Goal: Task Accomplishment & Management: Manage account settings

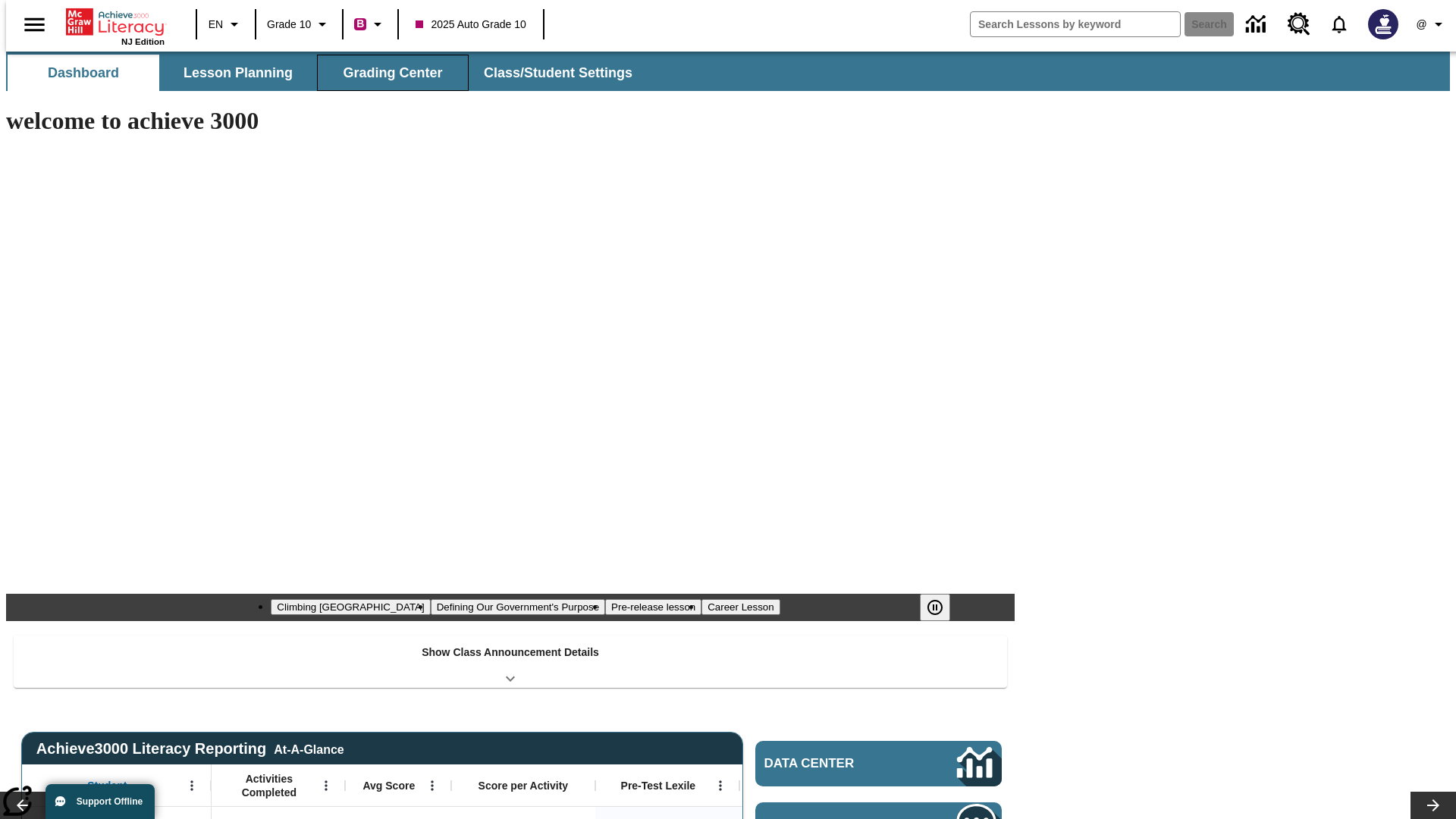
click at [387, 73] on button "Grading Center" at bounding box center [392, 72] width 152 height 36
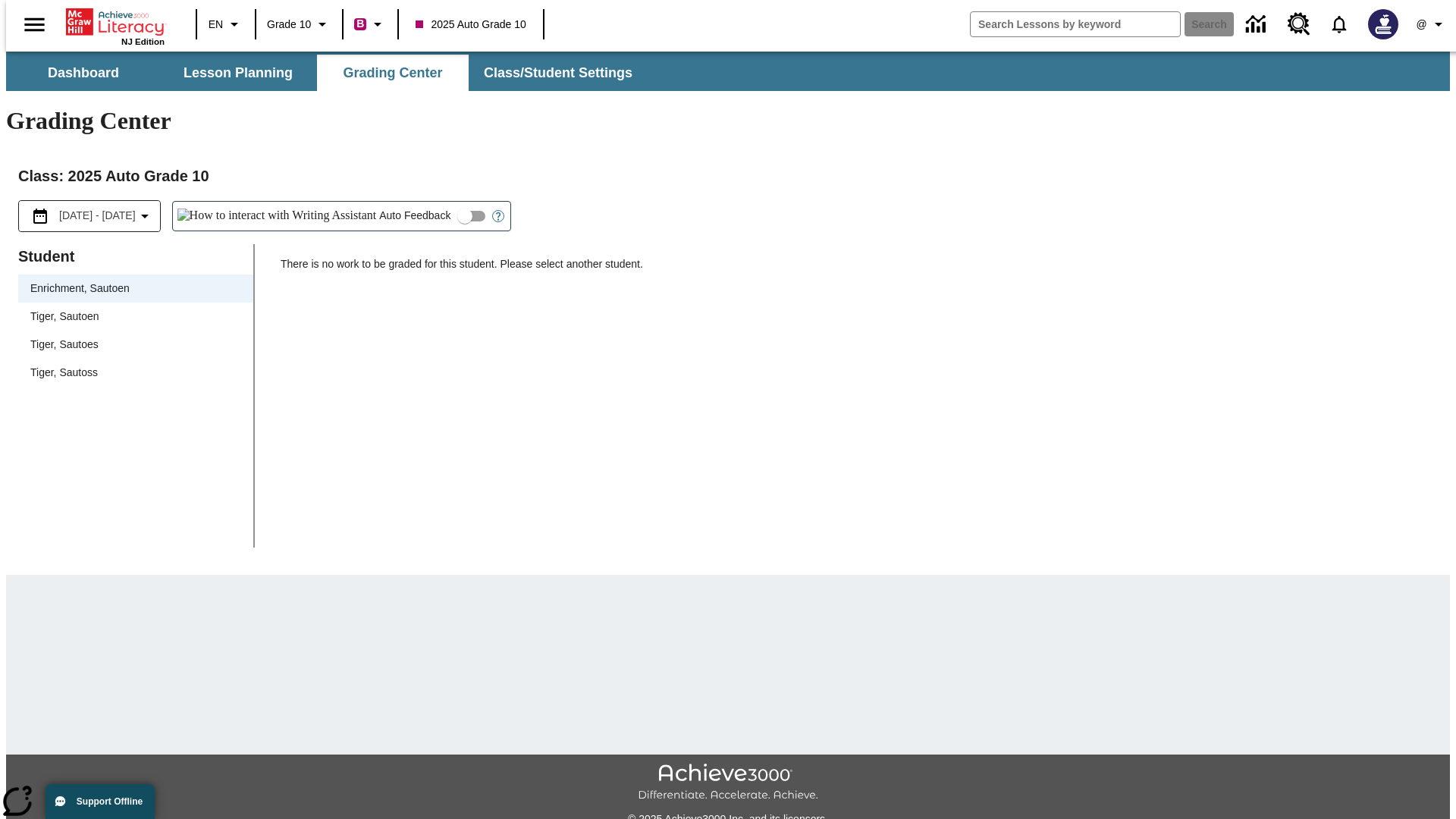
click at [131, 309] on span "Tiger, Sautoen" at bounding box center [135, 317] width 210 height 16
click at [422, 202] on input "Auto Feedback" at bounding box center [464, 216] width 86 height 28
checkbox input "true"
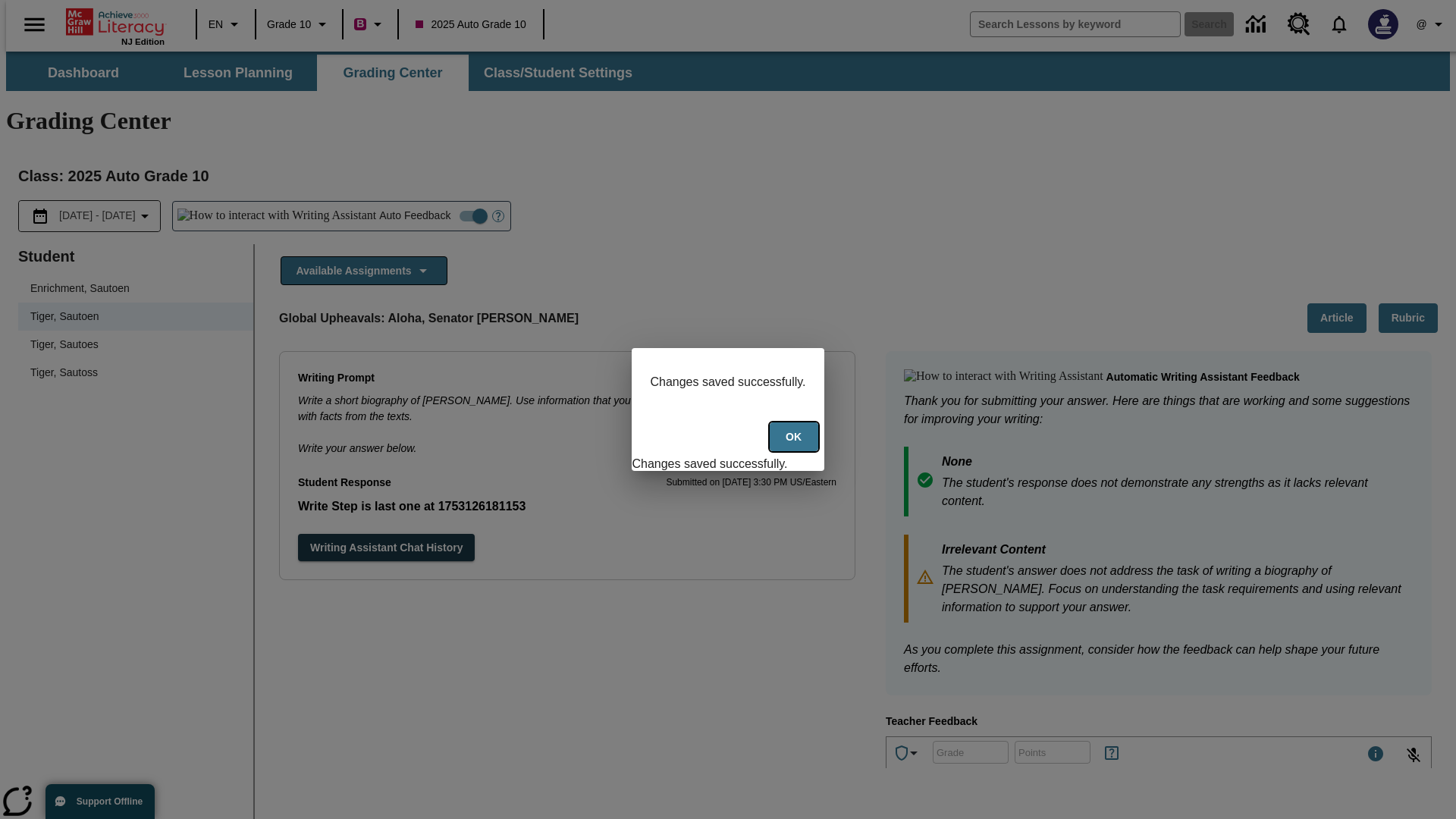
click at [795, 445] on button "Ok" at bounding box center [794, 437] width 49 height 29
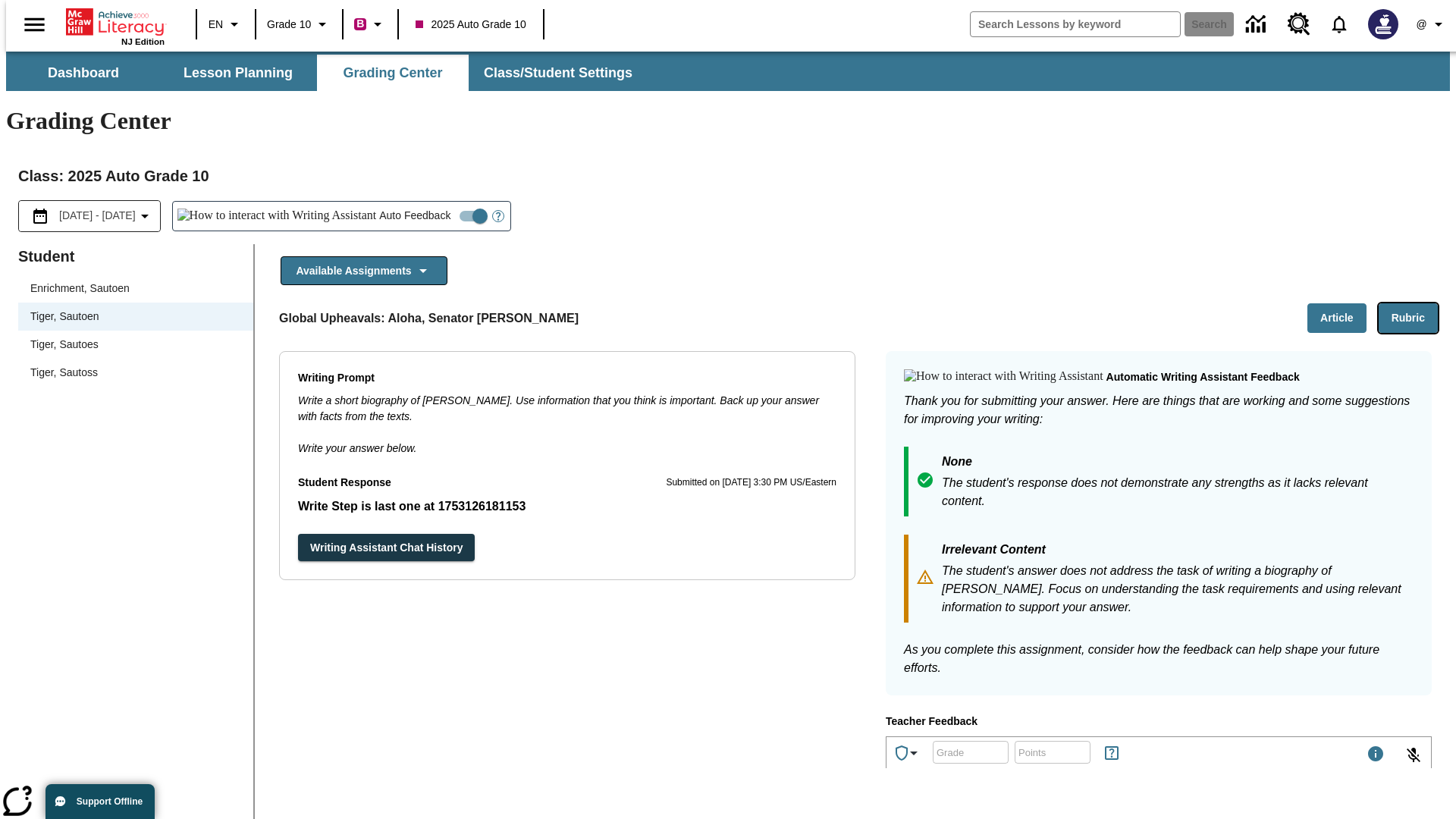
click at [1414, 304] on button "Rubric" at bounding box center [1408, 318] width 59 height 29
click at [1342, 304] on button "Article" at bounding box center [1336, 318] width 59 height 29
click at [226, 24] on icon "Language: EN, Select a language" at bounding box center [234, 24] width 18 height 18
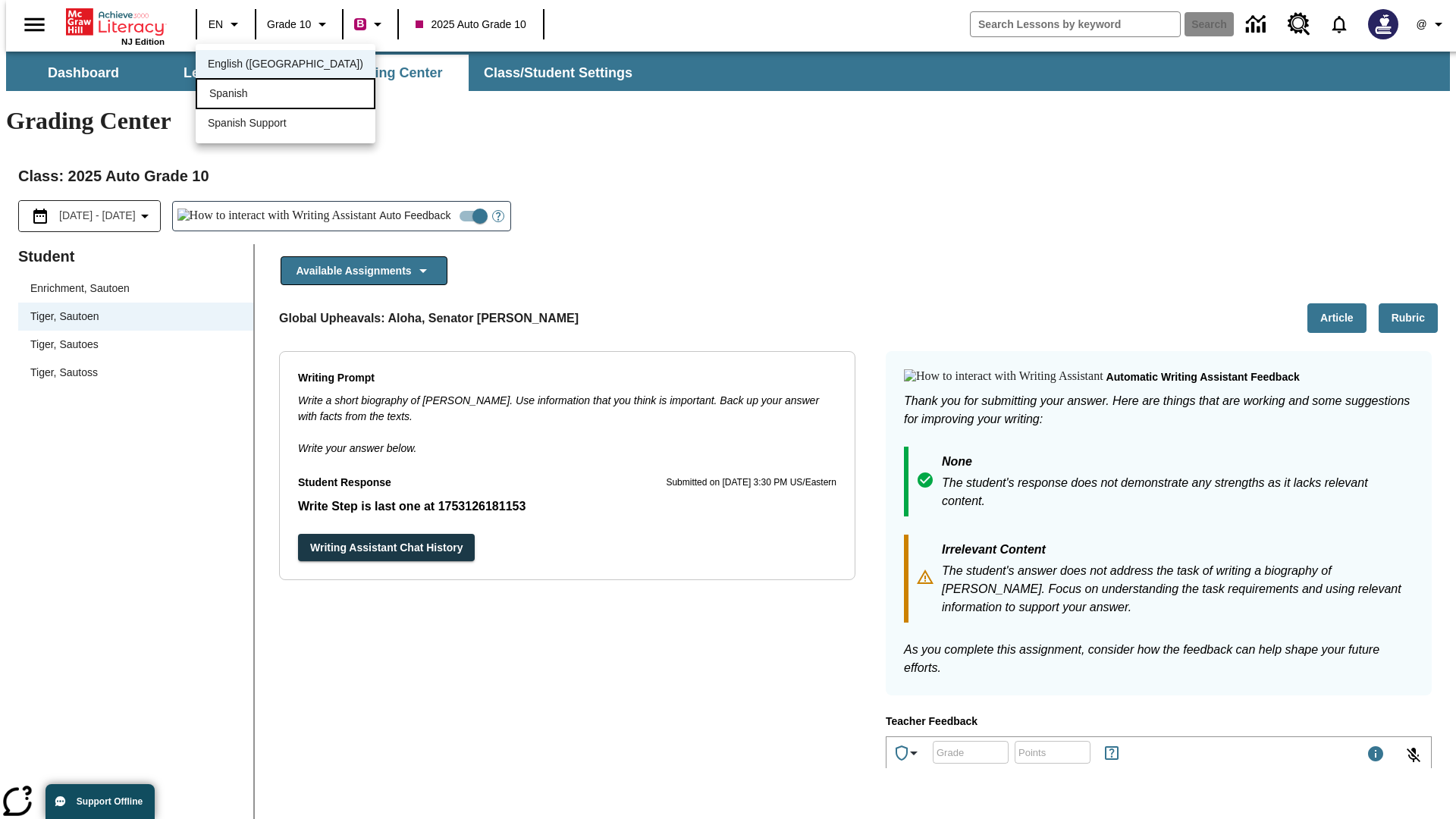
click at [252, 95] on div "Spanish" at bounding box center [285, 93] width 179 height 31
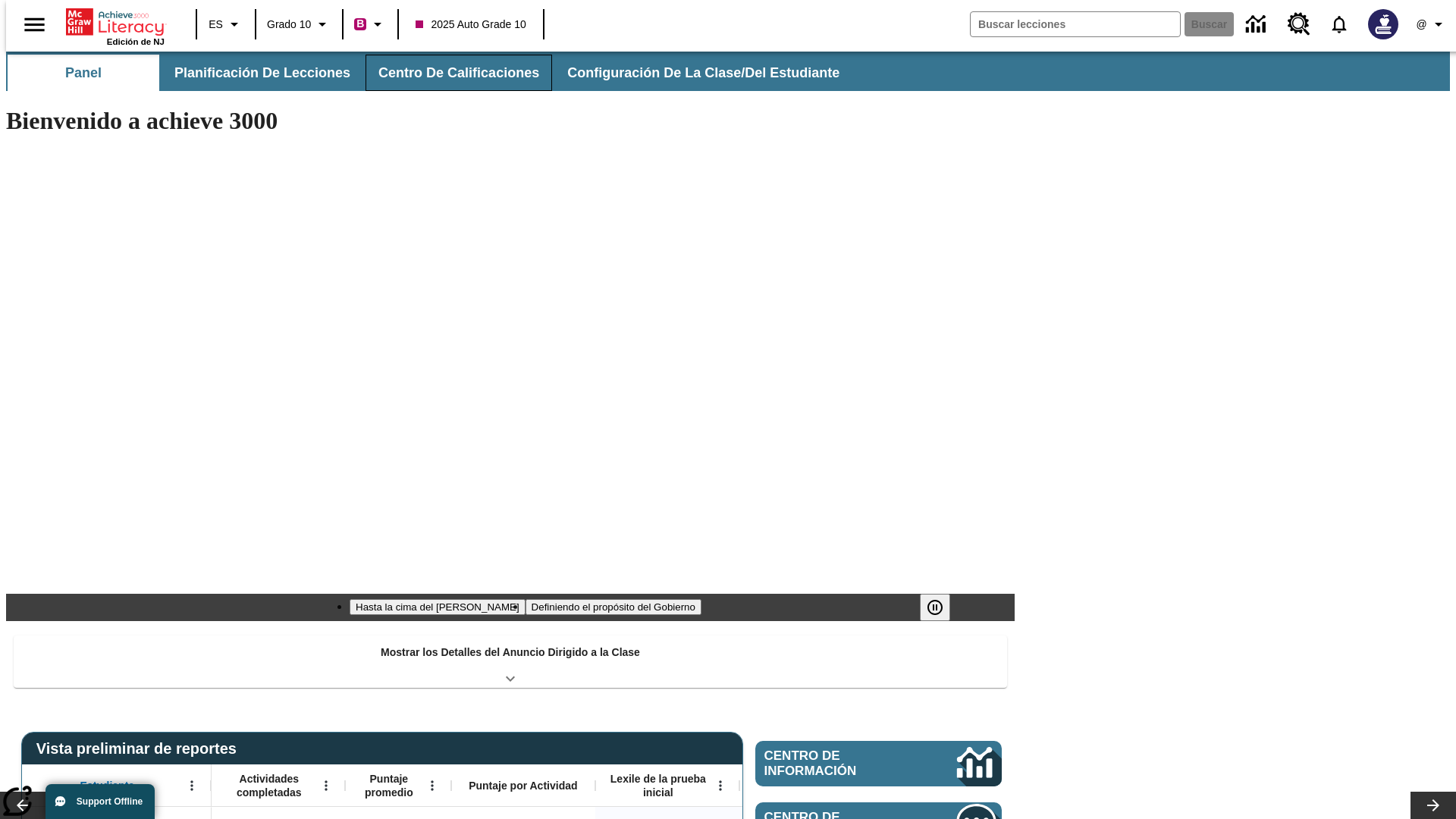
click at [446, 73] on button "Centro de calificaciones" at bounding box center [459, 72] width 186 height 36
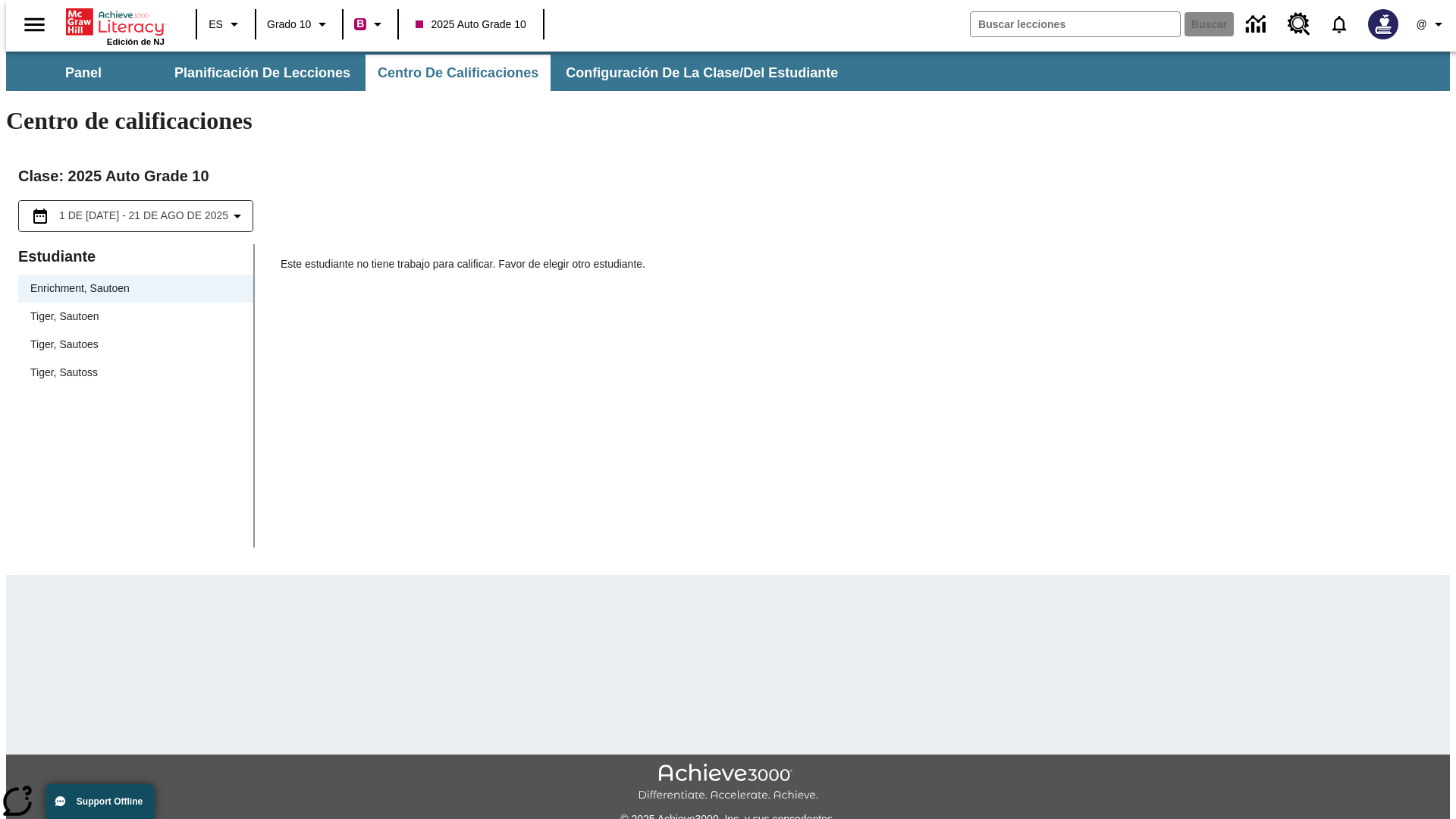
click at [131, 309] on span "Tiger, Sautoen" at bounding box center [135, 317] width 210 height 16
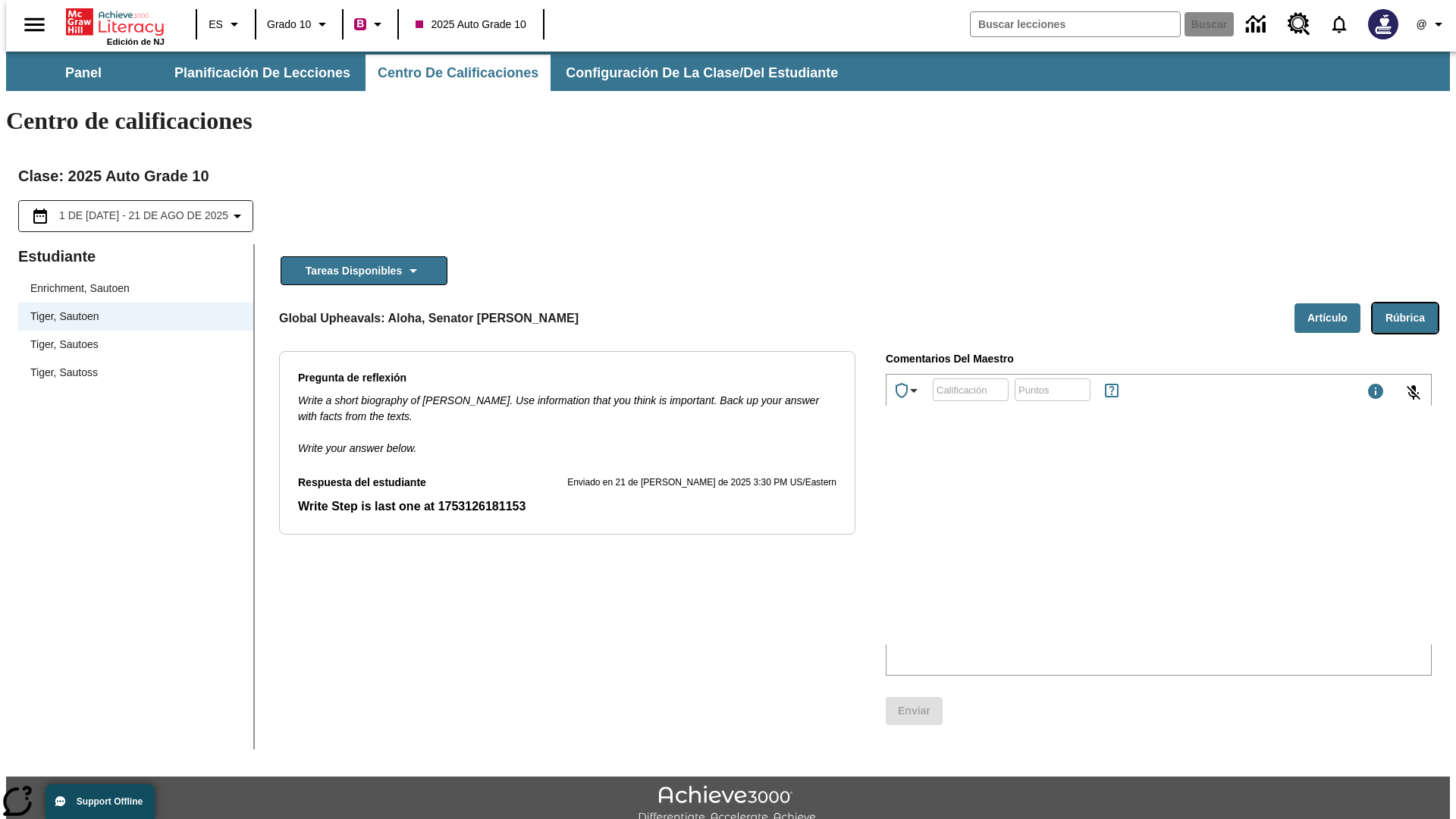
click at [1411, 304] on button "Rúbrica" at bounding box center [1405, 318] width 65 height 29
click at [1333, 304] on button "Artículo" at bounding box center [1327, 318] width 66 height 29
